Goal: Check status: Check status

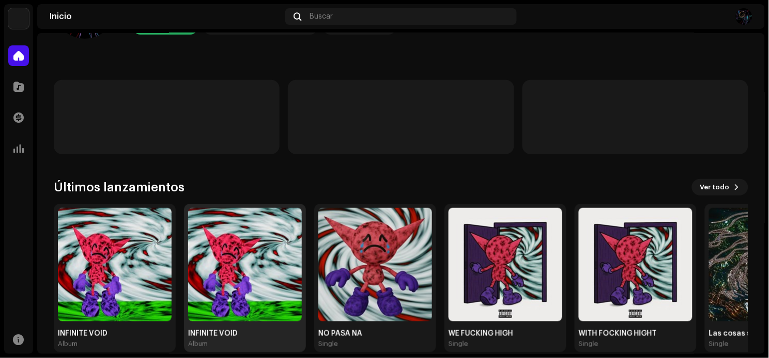
scroll to position [87, 0]
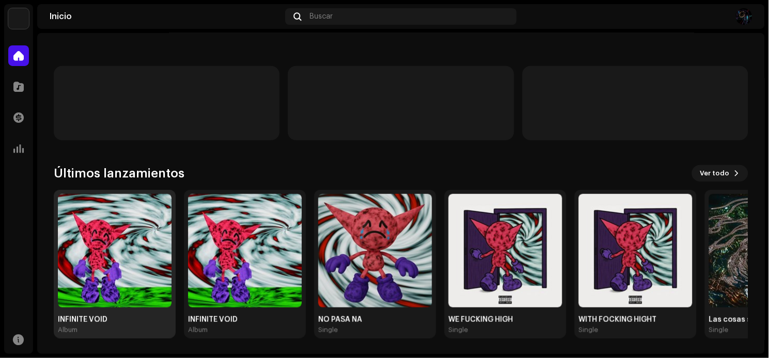
click at [158, 233] on img at bounding box center [115, 251] width 114 height 114
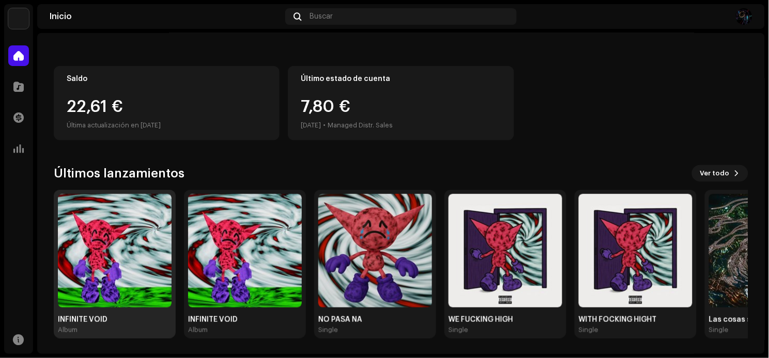
click at [153, 233] on img at bounding box center [115, 251] width 114 height 114
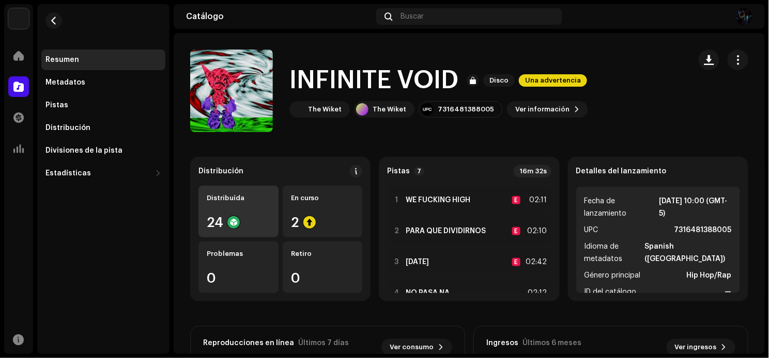
click at [249, 196] on div "Distribuída" at bounding box center [239, 198] width 64 height 8
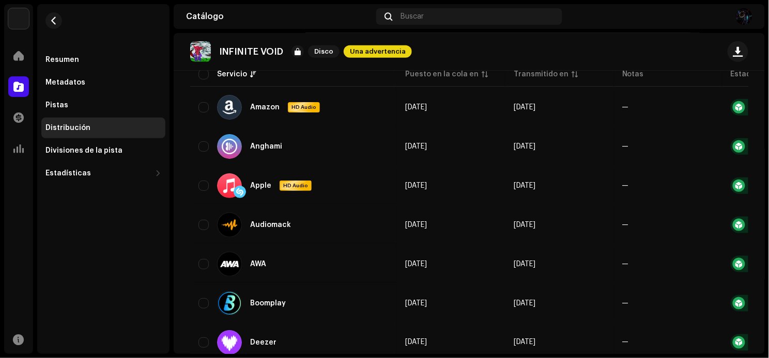
scroll to position [172, 0]
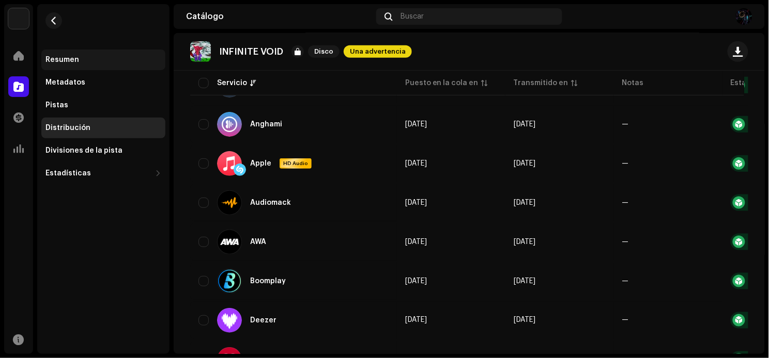
click at [46, 57] on div "Resumen" at bounding box center [62, 60] width 34 height 8
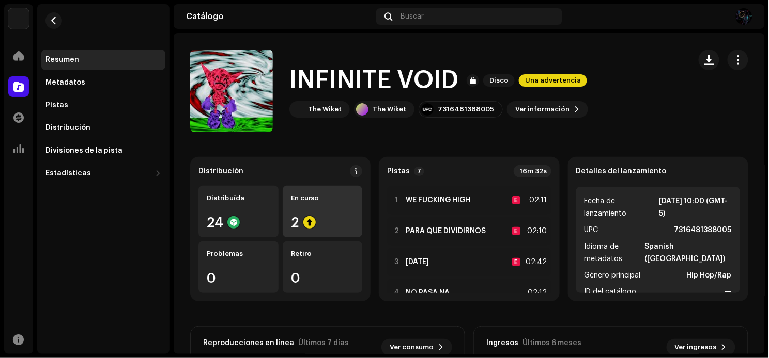
click at [331, 207] on div "En curso 2" at bounding box center [323, 212] width 80 height 52
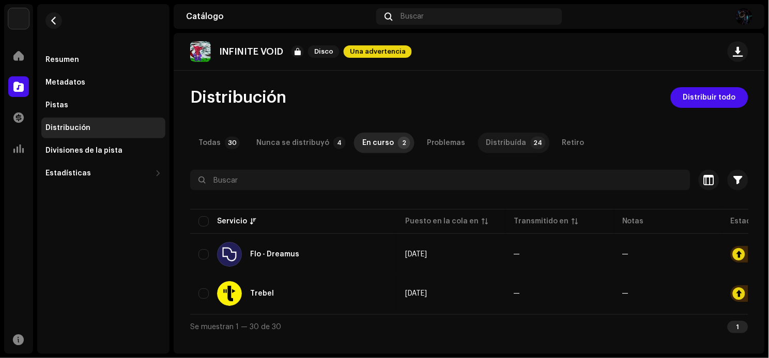
click at [488, 143] on div "Distribuída" at bounding box center [506, 143] width 40 height 21
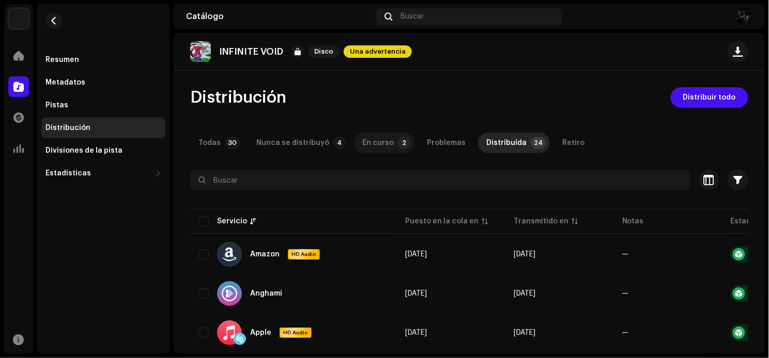
click at [398, 145] on p-badge "2" at bounding box center [404, 143] width 12 height 12
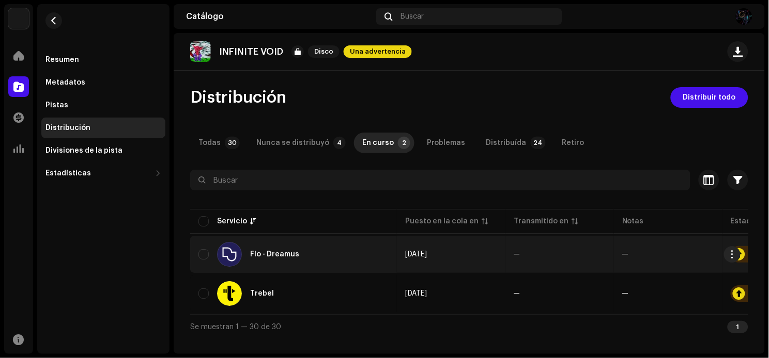
click at [288, 237] on td "Flo - Dreamus" at bounding box center [293, 254] width 207 height 37
click at [280, 255] on div "Flo - Dreamus" at bounding box center [274, 254] width 49 height 7
click at [254, 256] on div "Flo - Dreamus" at bounding box center [274, 254] width 49 height 7
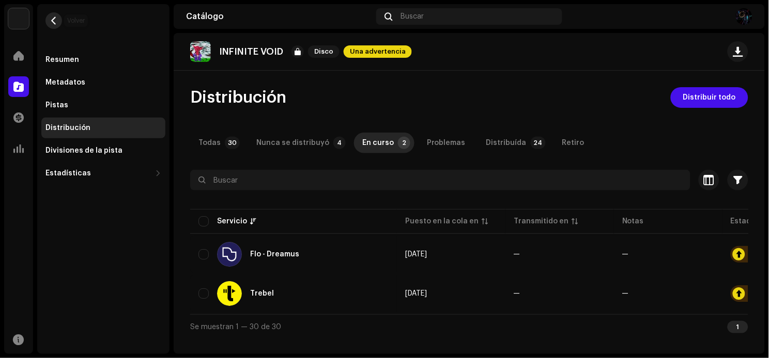
click at [55, 15] on button "button" at bounding box center [53, 20] width 17 height 17
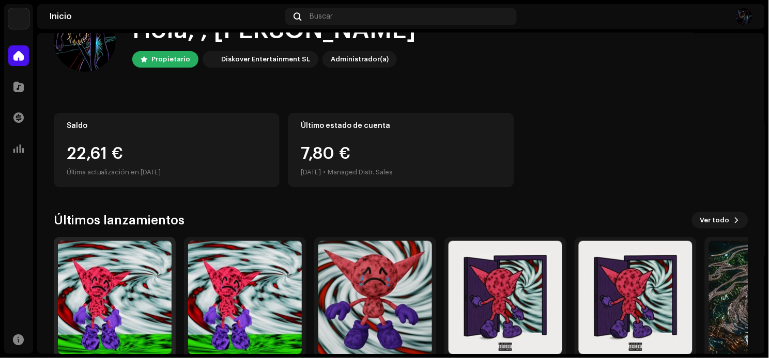
scroll to position [57, 0]
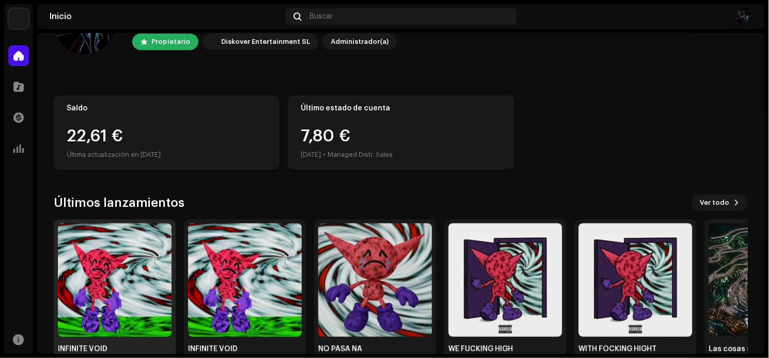
click at [153, 275] on img at bounding box center [115, 281] width 114 height 114
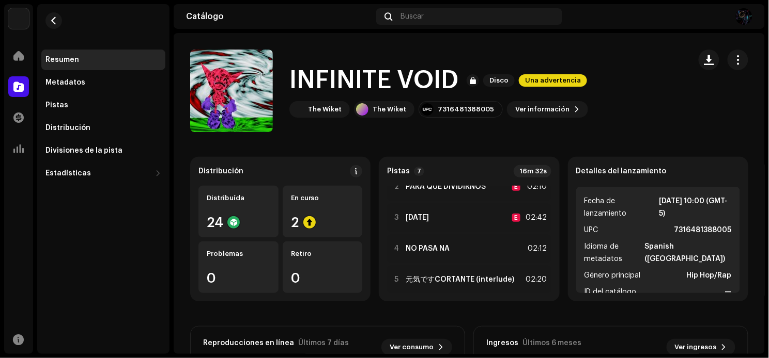
scroll to position [116, 0]
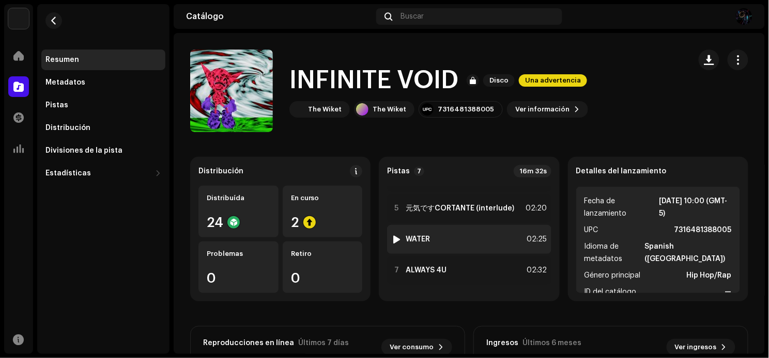
click at [393, 240] on div at bounding box center [397, 240] width 8 height 8
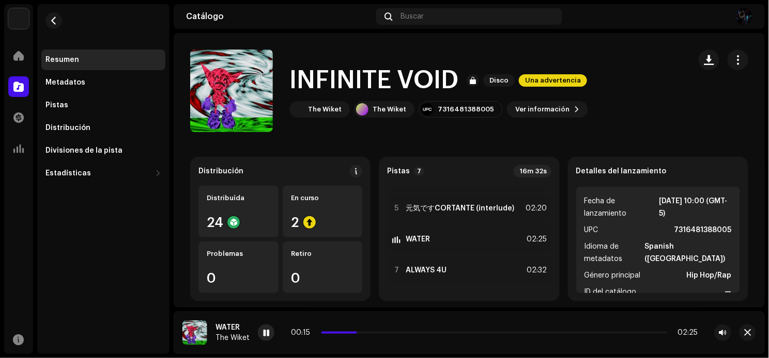
click at [265, 338] on span at bounding box center [266, 334] width 6 height 8
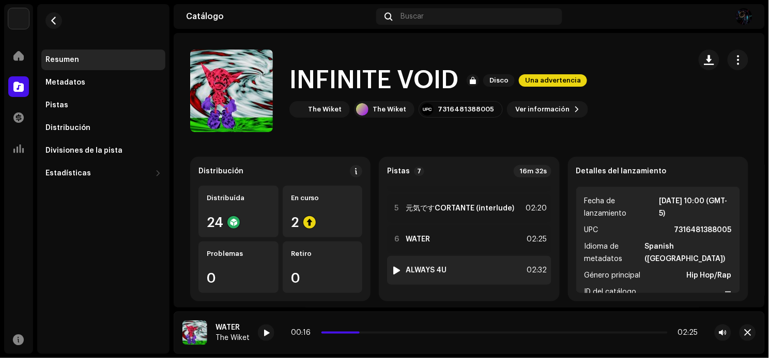
click at [398, 268] on div at bounding box center [397, 271] width 8 height 8
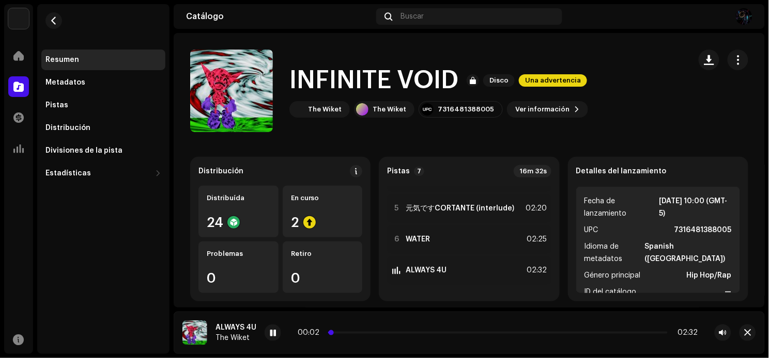
click at [477, 332] on p-slider at bounding box center [497, 333] width 339 height 2
click at [493, 333] on p-slider at bounding box center [497, 333] width 339 height 2
click at [510, 333] on p-slider at bounding box center [497, 333] width 339 height 2
click at [524, 333] on p-slider at bounding box center [497, 333] width 339 height 2
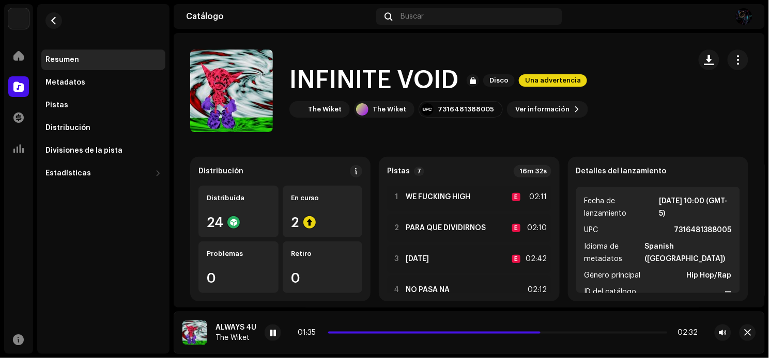
scroll to position [1, 0]
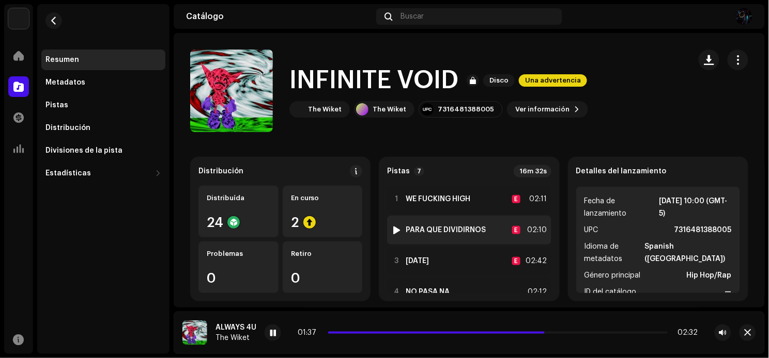
click at [393, 226] on div at bounding box center [397, 230] width 8 height 8
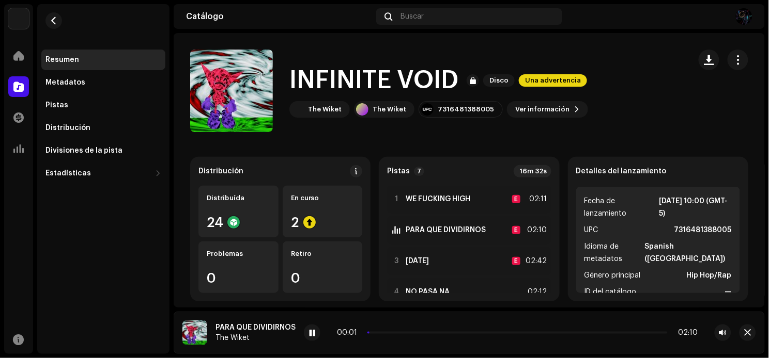
click at [397, 336] on div "00:01 02:10" at bounding box center [517, 333] width 361 height 8
click at [397, 331] on div "00:02 02:10" at bounding box center [517, 333] width 361 height 8
click at [397, 334] on p-slider at bounding box center [517, 333] width 300 height 2
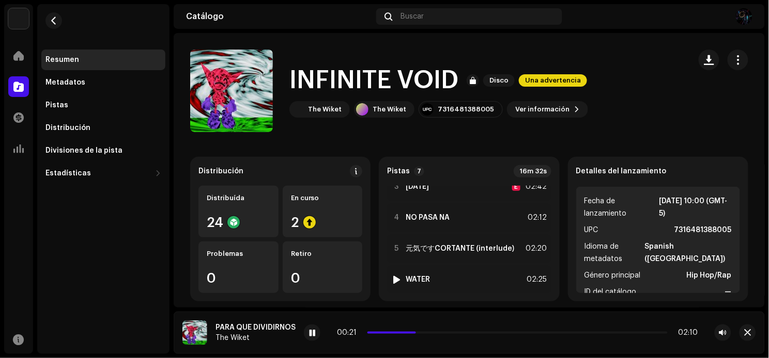
scroll to position [57, 0]
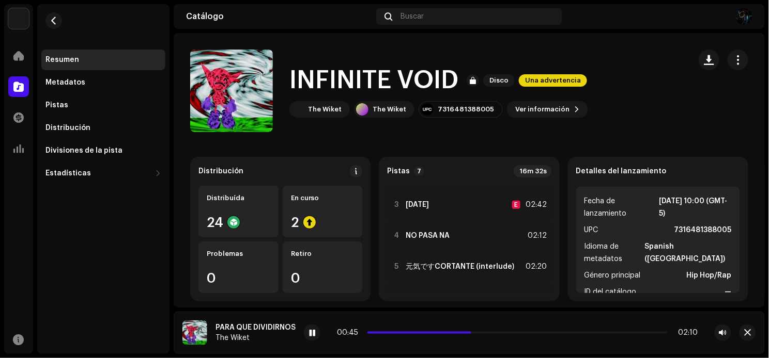
drag, startPoint x: 111, startPoint y: 274, endPoint x: 124, endPoint y: 272, distance: 13.6
click at [115, 274] on div "Resumen Metadatos Pistas Distribución Divisiones de la pista Estadísticas Consu…" at bounding box center [103, 179] width 132 height 350
click at [313, 330] on span at bounding box center [312, 334] width 6 height 8
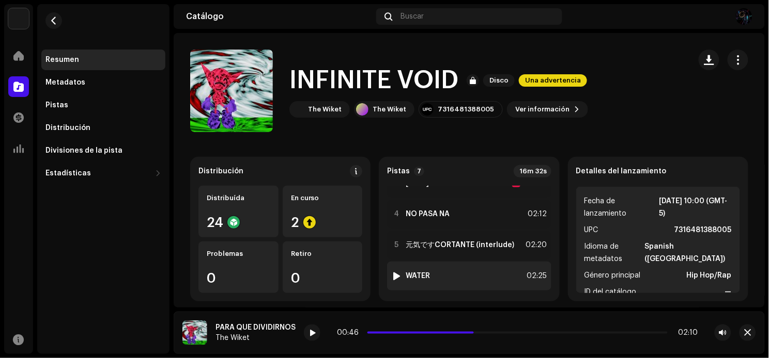
scroll to position [58, 0]
